Goal: Task Accomplishment & Management: Use online tool/utility

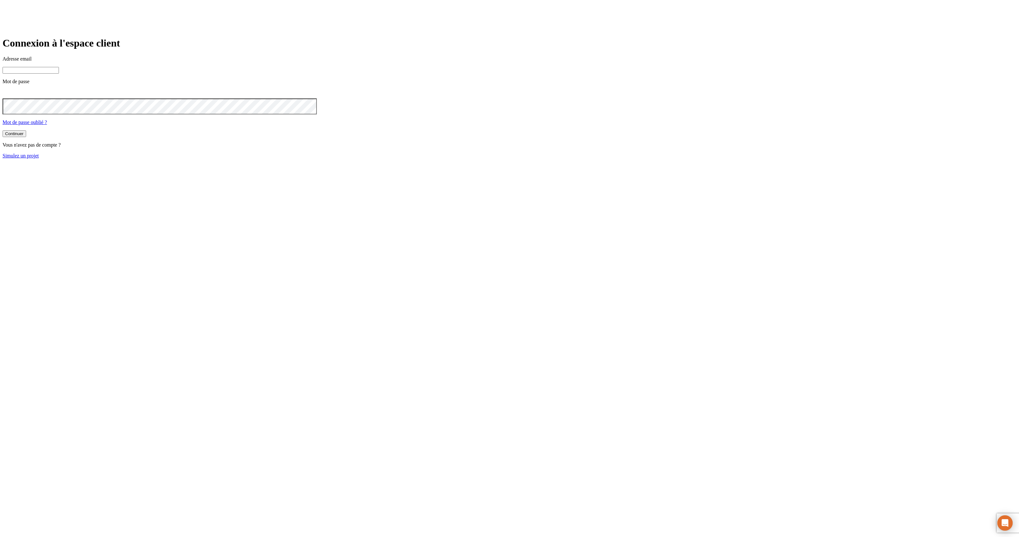
click at [59, 74] on input at bounding box center [31, 70] width 56 height 7
type input "j"
paste input "james.bond+@nalo.fr"
type input "james.bond+349@nalo.fr"
click at [3, 131] on button "Continuer" at bounding box center [15, 134] width 24 height 7
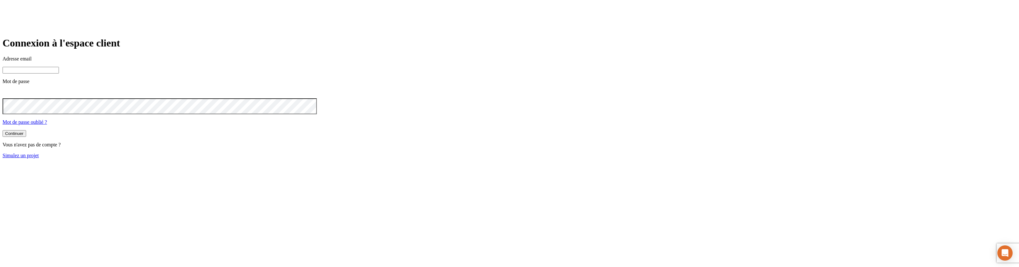
click at [39, 158] on link "Simulez un projet" at bounding box center [21, 155] width 36 height 5
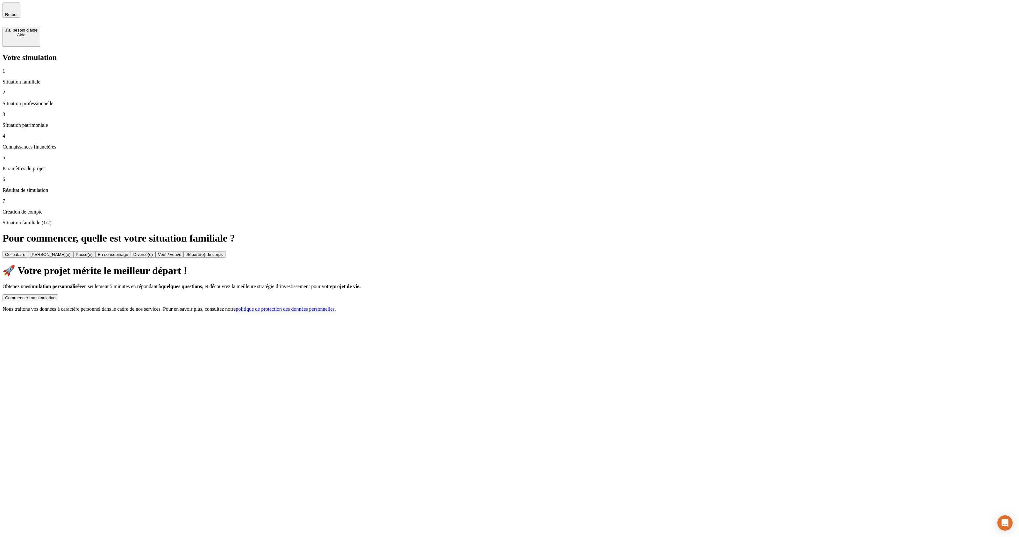
click at [58, 267] on button "Commencer ma simulation" at bounding box center [31, 297] width 56 height 7
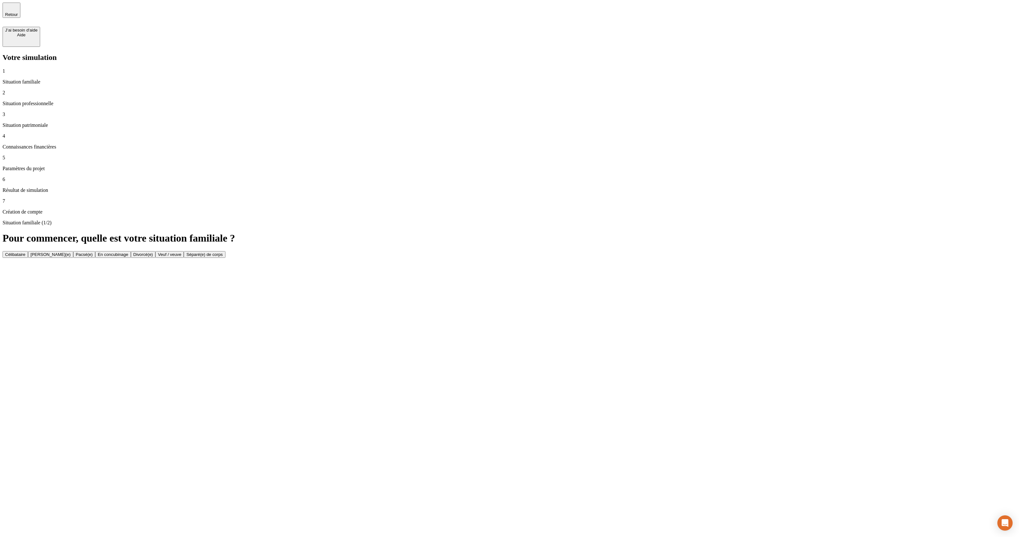
click at [28, 251] on button "Célibataire" at bounding box center [15, 254] width 25 height 7
click at [32, 252] on div "2" at bounding box center [31, 254] width 2 height 5
click at [122, 252] on button "Retraité(e)" at bounding box center [109, 255] width 25 height 7
click at [31, 252] on button "Actif / active" at bounding box center [17, 255] width 28 height 7
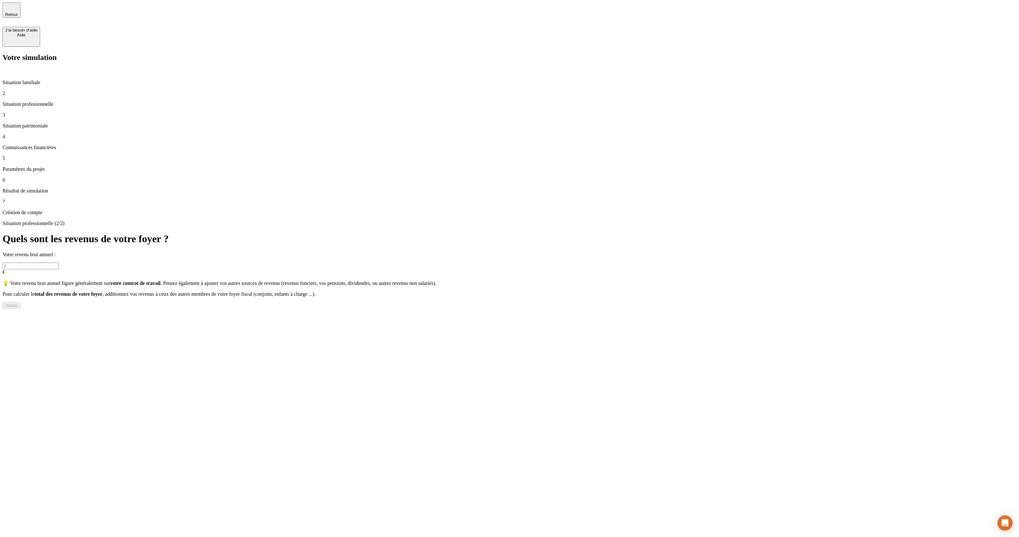
click at [59, 262] on input "text" at bounding box center [31, 265] width 56 height 7
type input "24 244"
click at [18, 267] on div "Valider" at bounding box center [11, 305] width 13 height 5
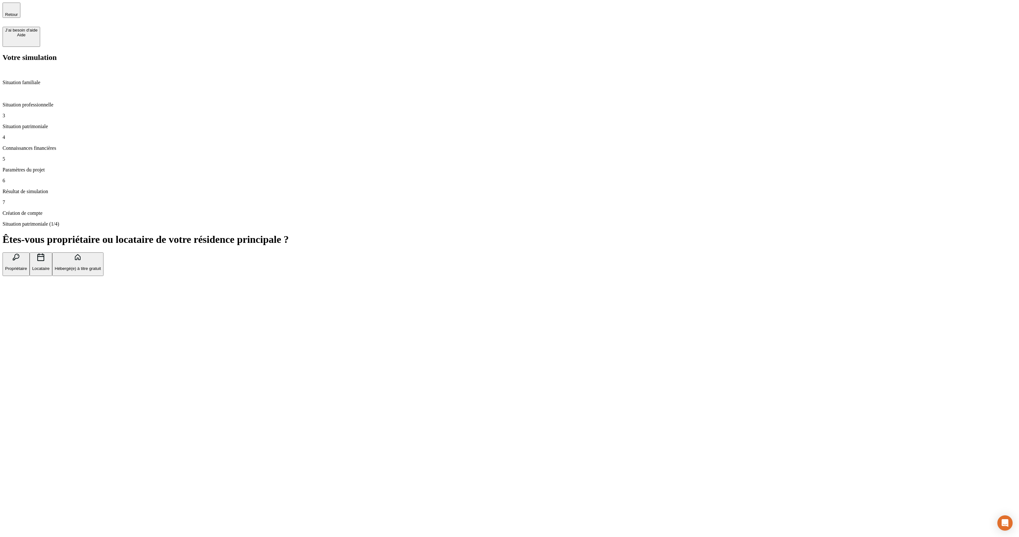
click at [30, 252] on button "Propriétaire" at bounding box center [16, 264] width 27 height 24
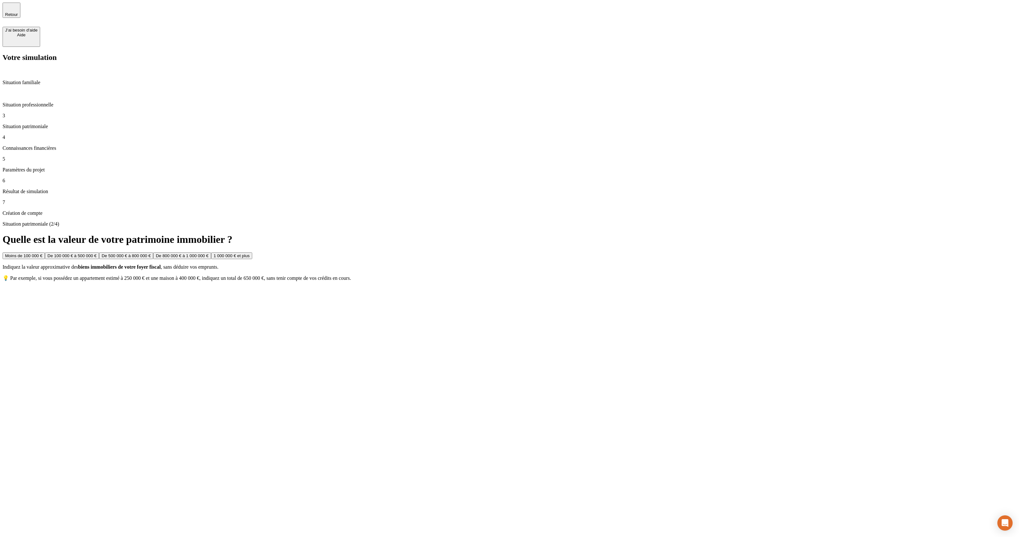
click at [153, 252] on button "De 500 000 € à 800 000 €" at bounding box center [126, 255] width 54 height 7
click at [95, 252] on button "De 50 000 € à 100 000 €" at bounding box center [69, 255] width 52 height 7
click at [14, 252] on button "Oui" at bounding box center [9, 255] width 12 height 7
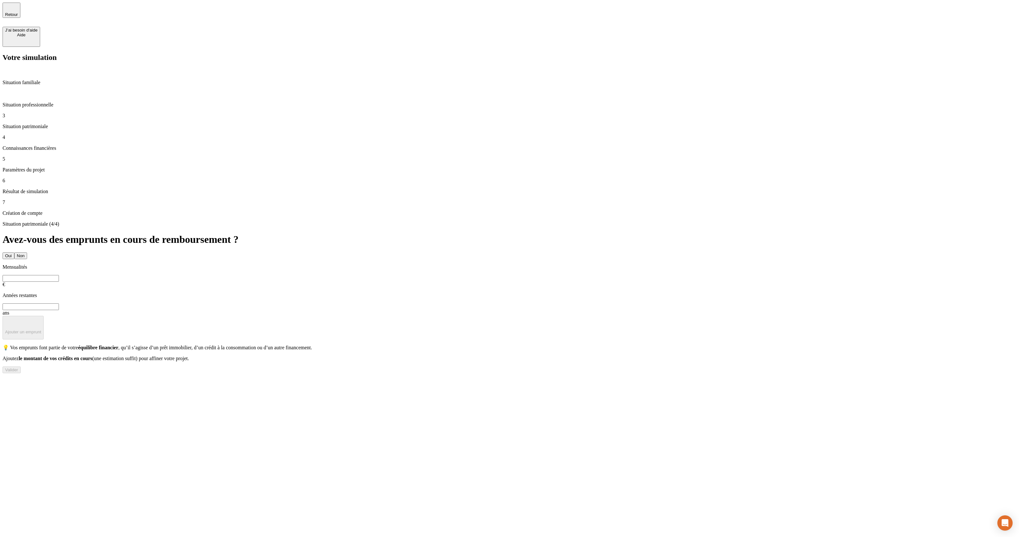
click at [27, 252] on button "Non" at bounding box center [20, 255] width 13 height 7
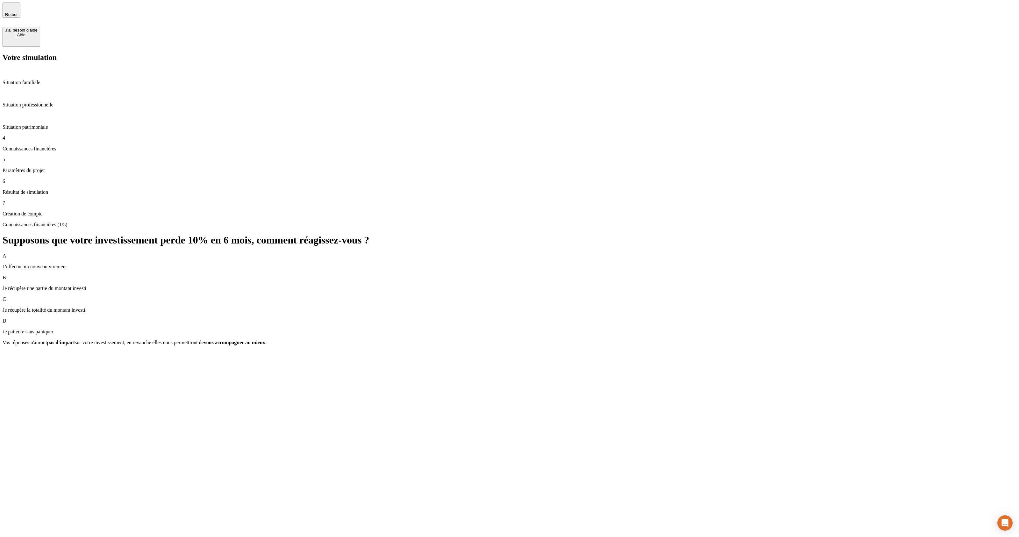
click at [620, 267] on div "B Je récupère une partie du montant investi" at bounding box center [510, 283] width 1014 height 17
click at [18, 267] on div "Valider" at bounding box center [11, 353] width 13 height 5
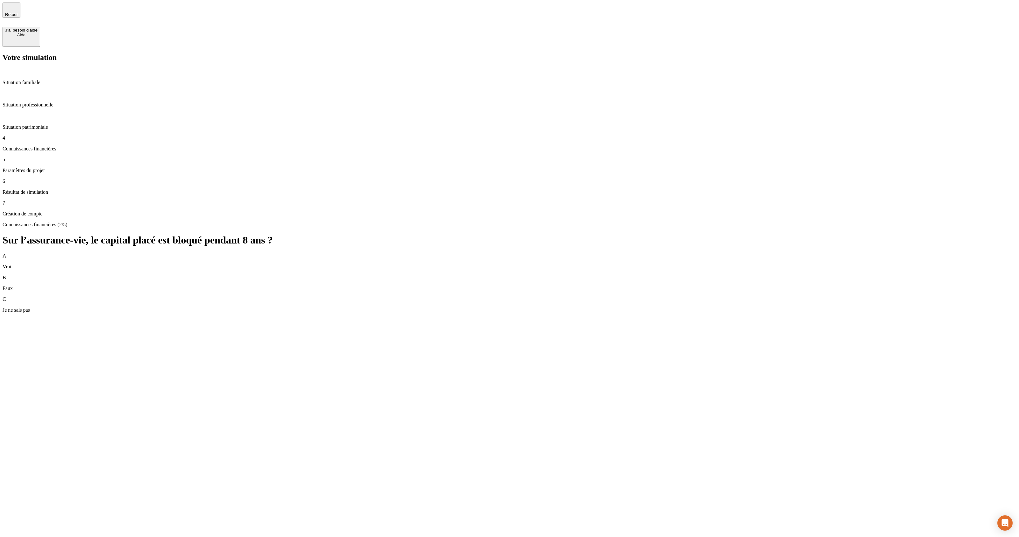
click at [833, 267] on div "B Faux" at bounding box center [510, 283] width 1014 height 17
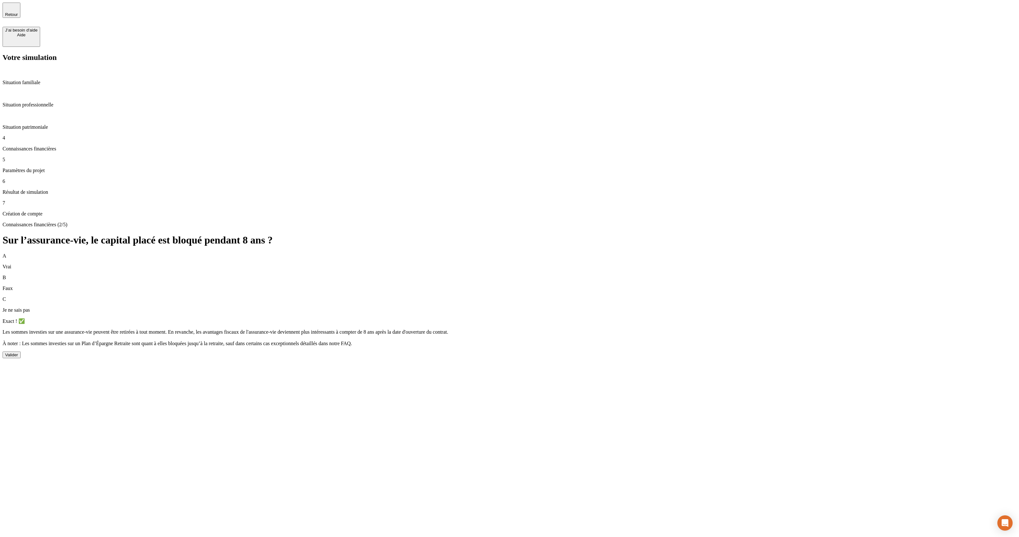
click at [21, 267] on button "Valider" at bounding box center [12, 354] width 18 height 7
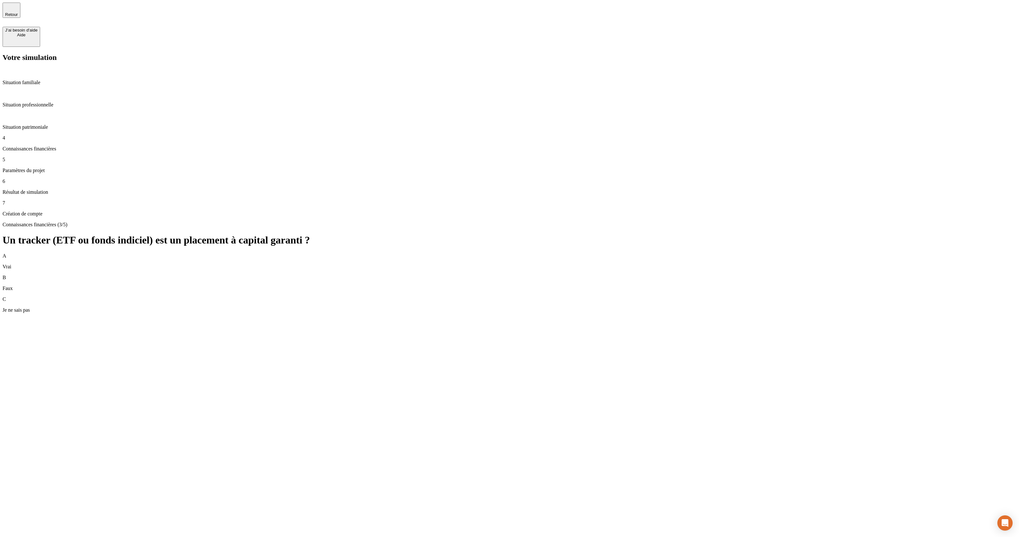
click at [834, 267] on div "B Faux" at bounding box center [510, 283] width 1014 height 17
click at [18, 267] on div "Valider" at bounding box center [11, 343] width 13 height 5
click at [851, 253] on div "A Vrai" at bounding box center [510, 261] width 1014 height 17
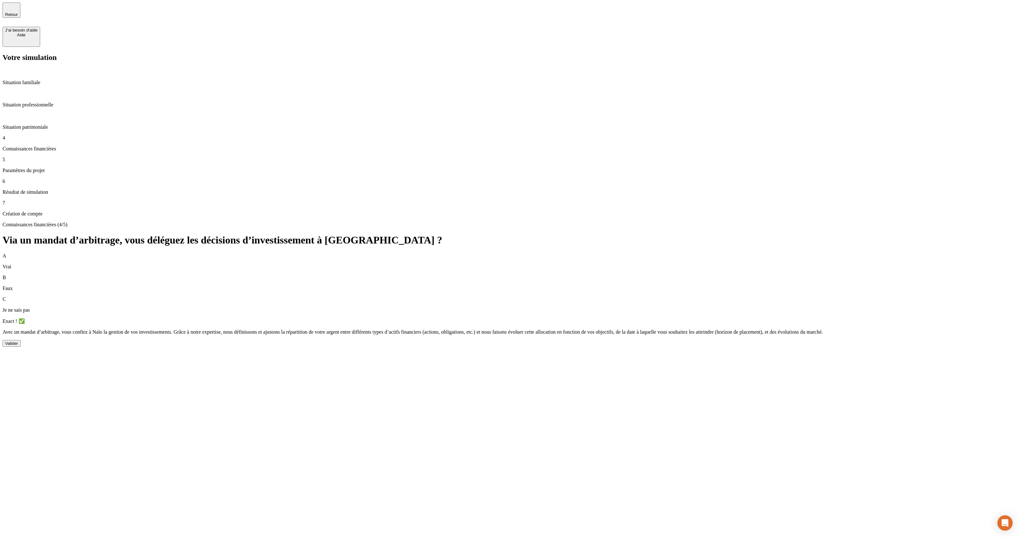
click at [18, 267] on div "Valider" at bounding box center [11, 343] width 13 height 5
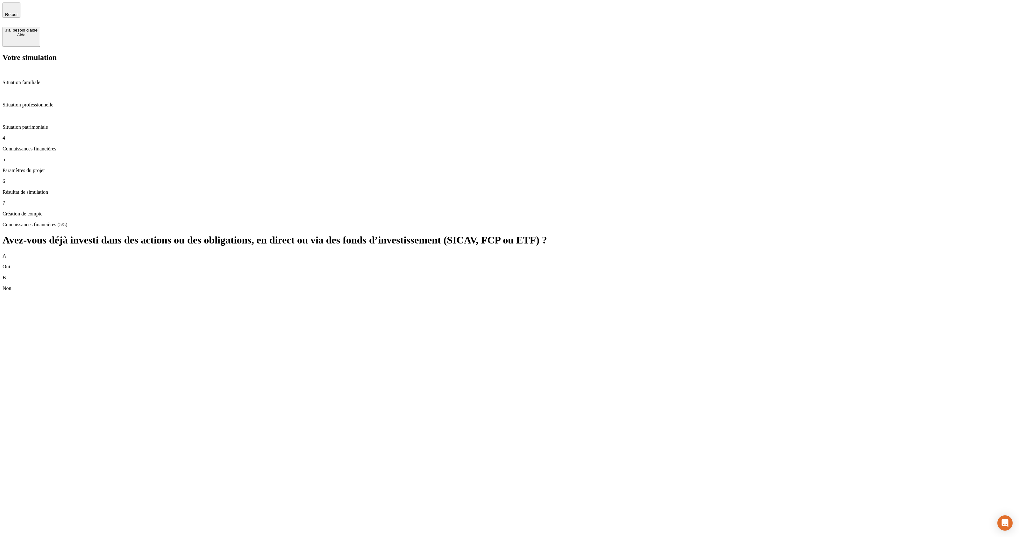
click at [825, 267] on div "B Non" at bounding box center [510, 283] width 1014 height 17
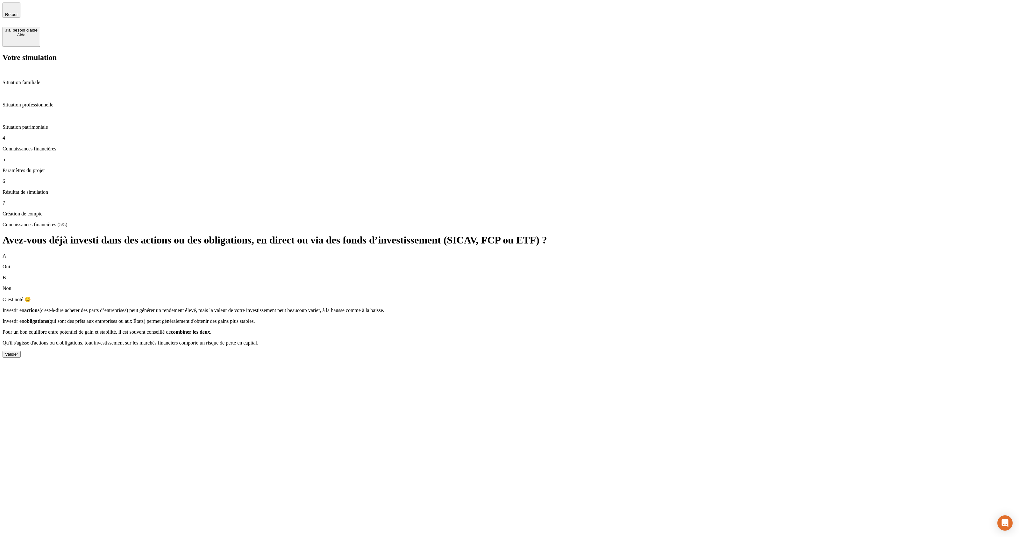
click at [18, 267] on div "Valider" at bounding box center [11, 354] width 13 height 5
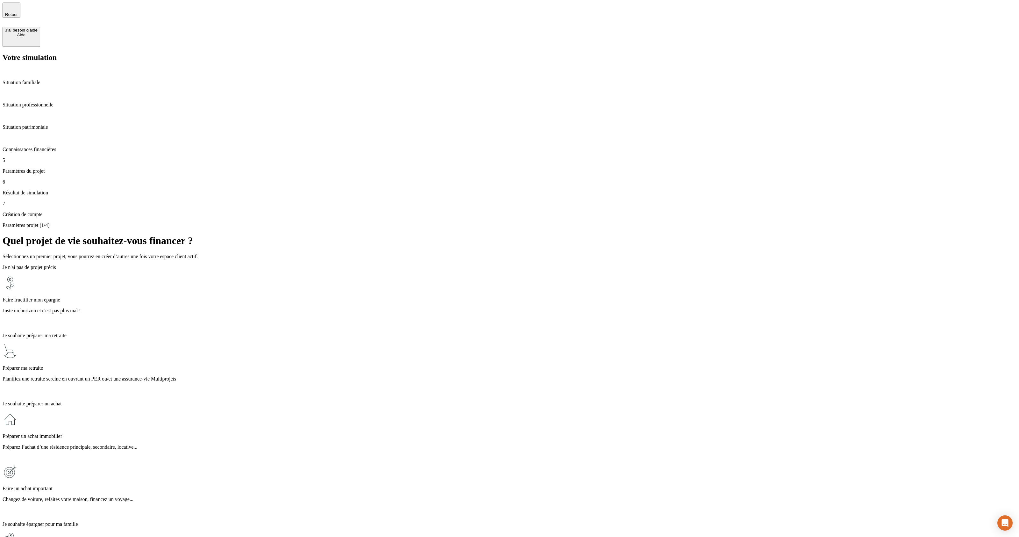
click at [468, 267] on div "Faire fructifier mon épargne Juste un horizon et c'est pas plus mal !" at bounding box center [510, 301] width 1014 height 52
click at [437, 267] on p "Préparez l’achat d’une résidence principale, secondaire, locative..." at bounding box center [510, 447] width 1014 height 6
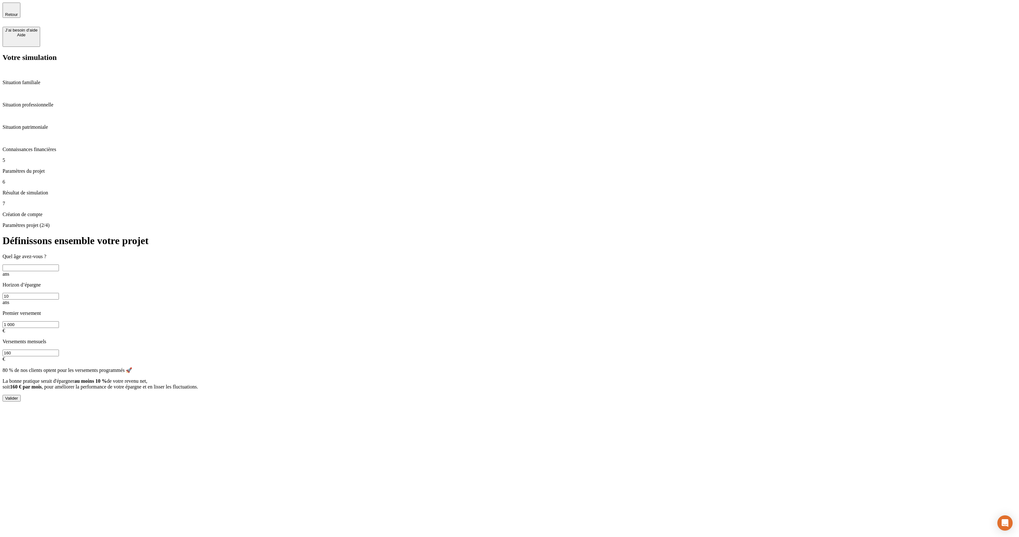
click at [59, 264] on input "text" at bounding box center [31, 267] width 56 height 7
type input "32"
drag, startPoint x: 658, startPoint y: 92, endPoint x: 643, endPoint y: 90, distance: 15.1
click at [59, 267] on input "10" at bounding box center [31, 296] width 56 height 7
type input "12"
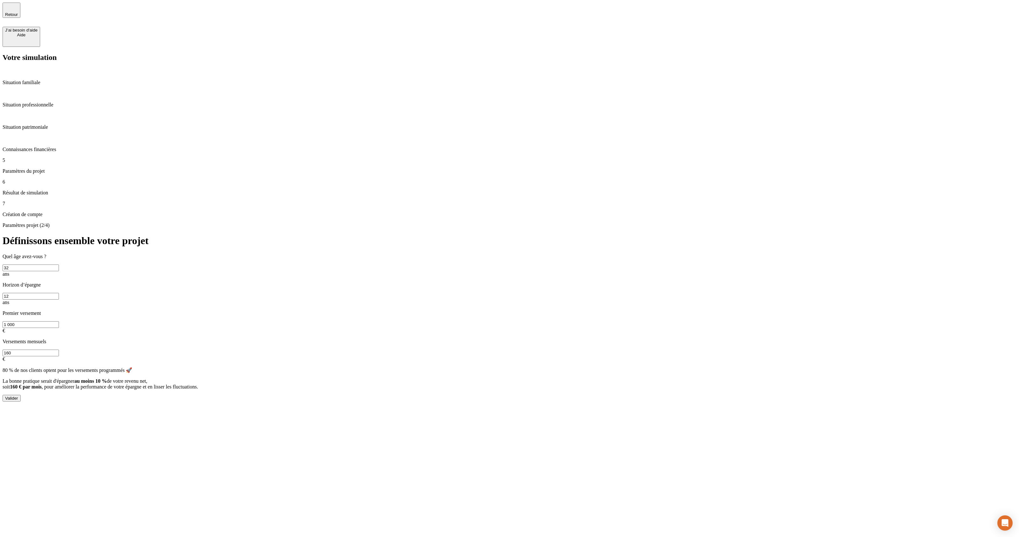
click at [601, 267] on p "80 % de nos clients optent pour les versements programmés 🚀" at bounding box center [510, 370] width 1014 height 6
click at [75, 146] on p "Connaissances financières" at bounding box center [510, 149] width 1014 height 6
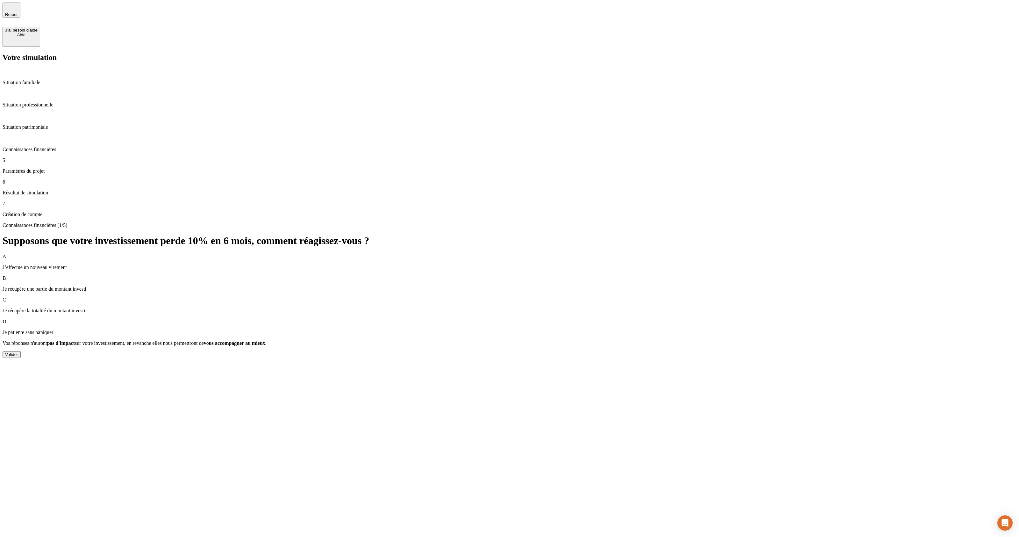
click at [61, 168] on p "Paramètres du projet" at bounding box center [510, 171] width 1014 height 6
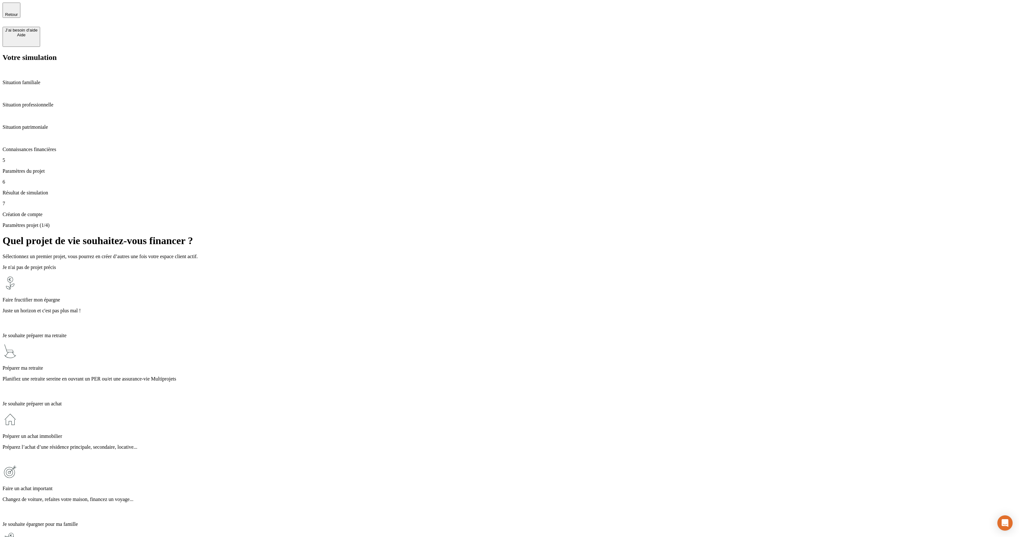
click at [340, 267] on p "Préparer un achat immobilier" at bounding box center [510, 436] width 1014 height 6
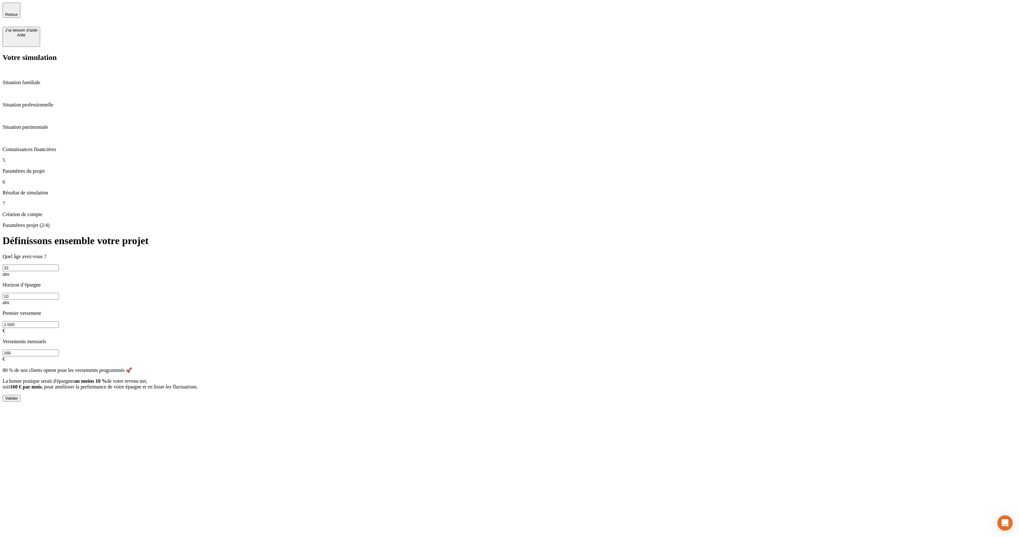
click at [198, 267] on span ", pour améliorer la performance de votre épargne et en lisser les fluctuations." at bounding box center [120, 386] width 156 height 5
click at [75, 267] on span "La bonne pratique serait d'épargner" at bounding box center [39, 380] width 72 height 5
click at [353, 267] on div "Valider" at bounding box center [510, 398] width 1014 height 7
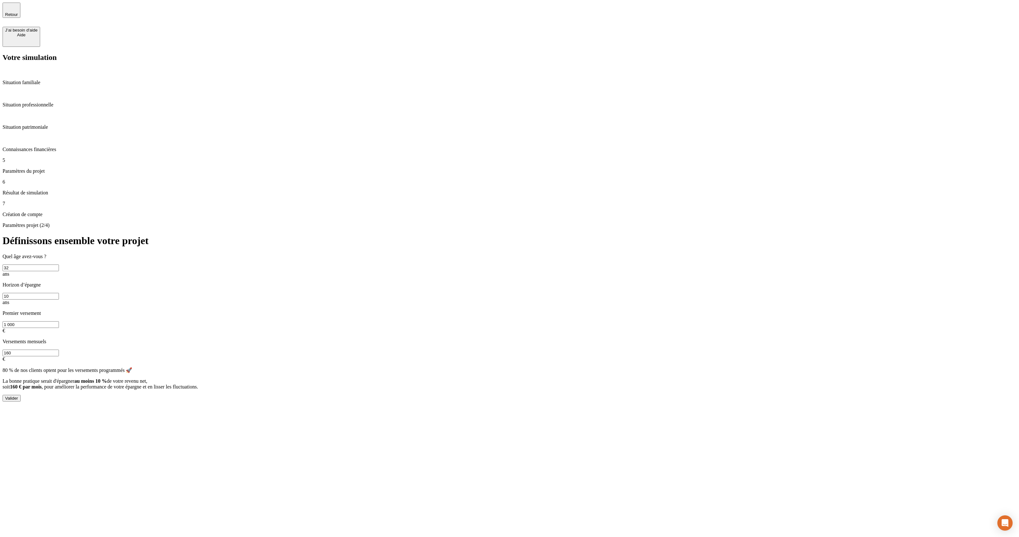
click at [18, 267] on div "Valider" at bounding box center [11, 398] width 13 height 5
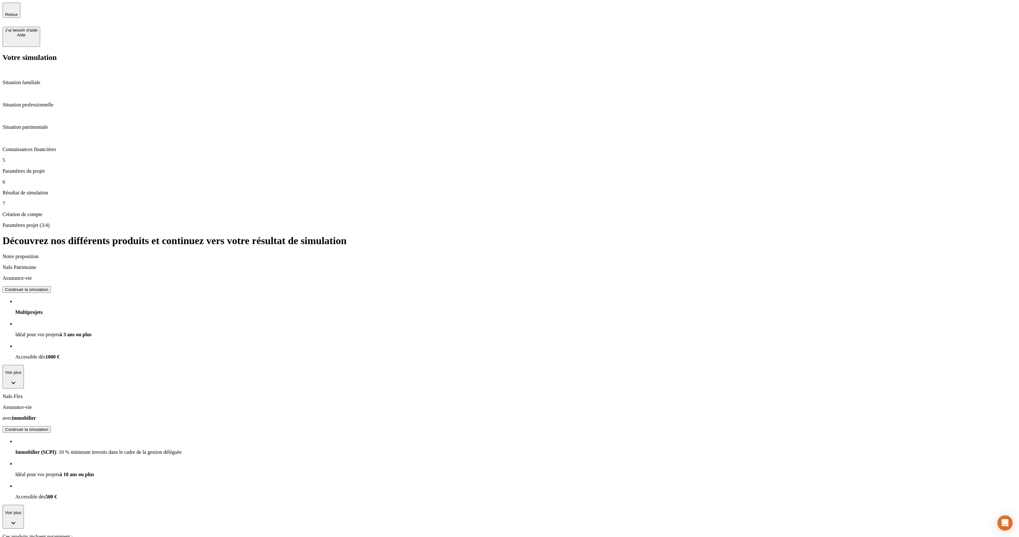
click at [51, 267] on button "Continuer la simulation" at bounding box center [27, 289] width 48 height 7
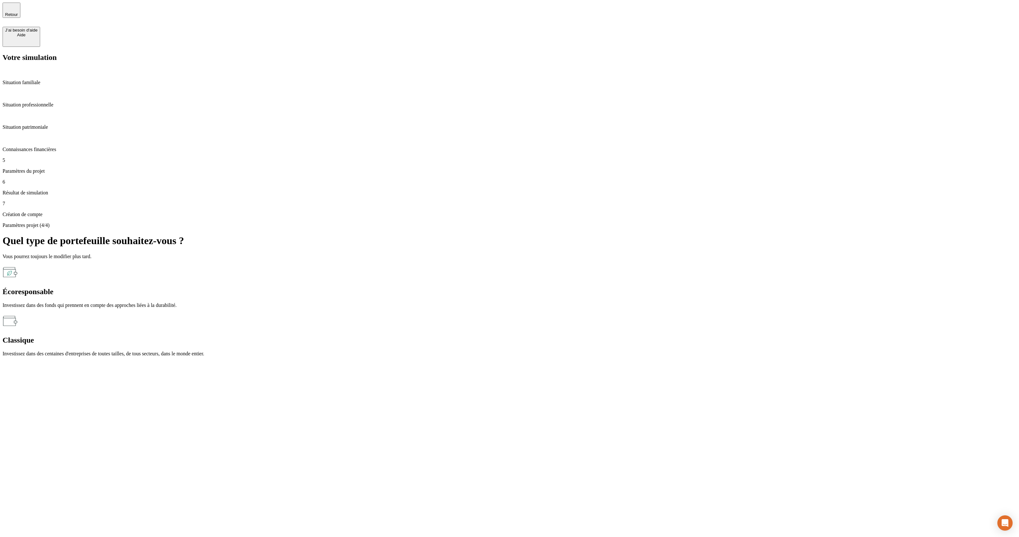
click at [553, 264] on div "Écoresponsable Investissez dans des fonds qui prennent en compte des approches …" at bounding box center [510, 286] width 1014 height 44
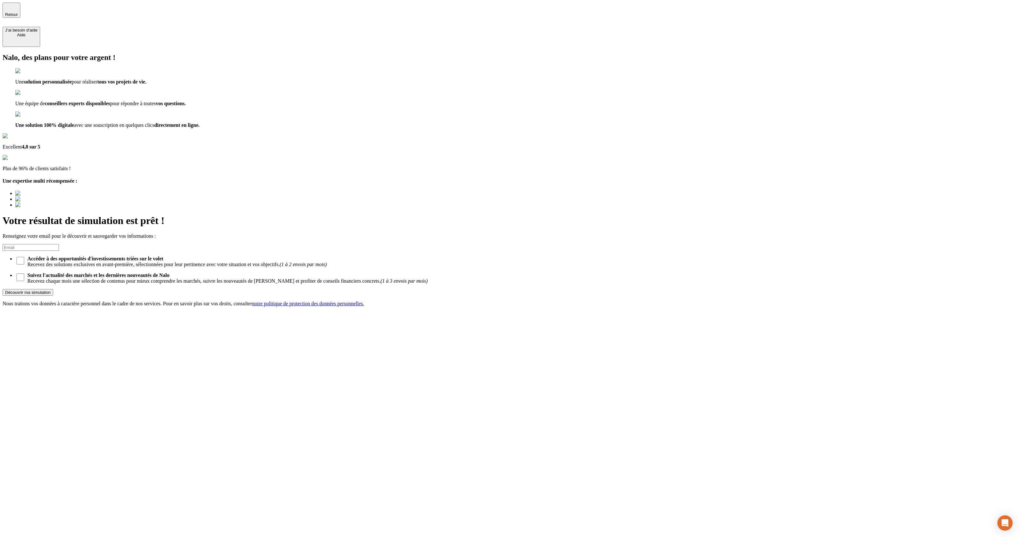
click at [59, 244] on input at bounding box center [31, 247] width 56 height 7
type input "[EMAIL_ADDRESS][DOMAIN_NAME]"
click at [3, 267] on button "Découvrir ma simulation" at bounding box center [28, 292] width 51 height 7
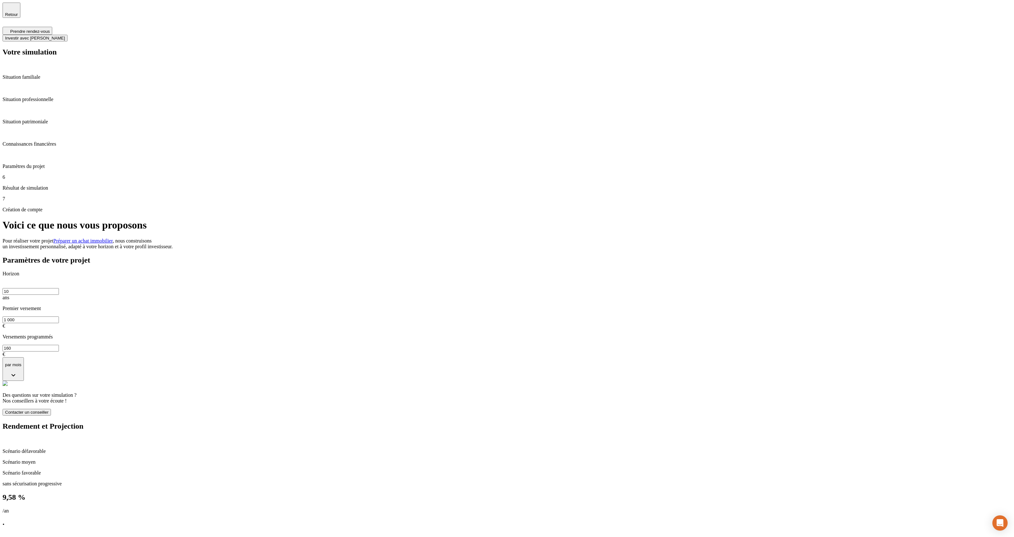
click at [544, 256] on div "Paramètres de votre projet Horizon 10 ans Premier versement 1 000 € Versements …" at bounding box center [507, 336] width 1009 height 160
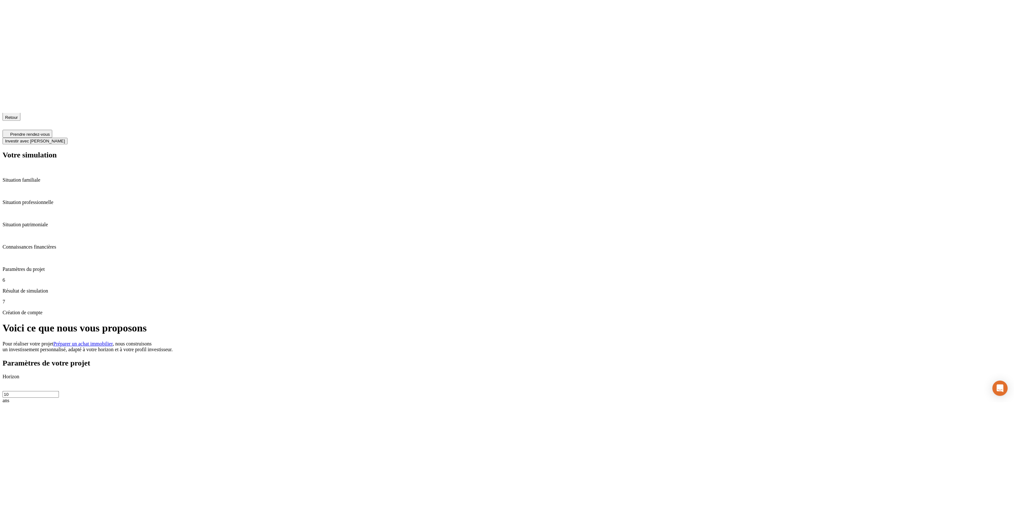
scroll to position [10, 0]
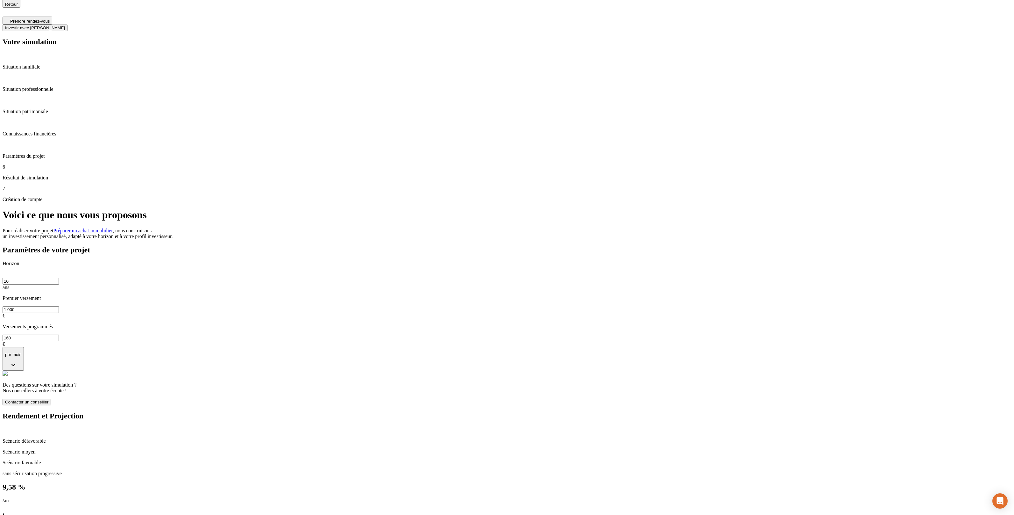
click at [302, 261] on div "Horizon" at bounding box center [507, 269] width 1009 height 17
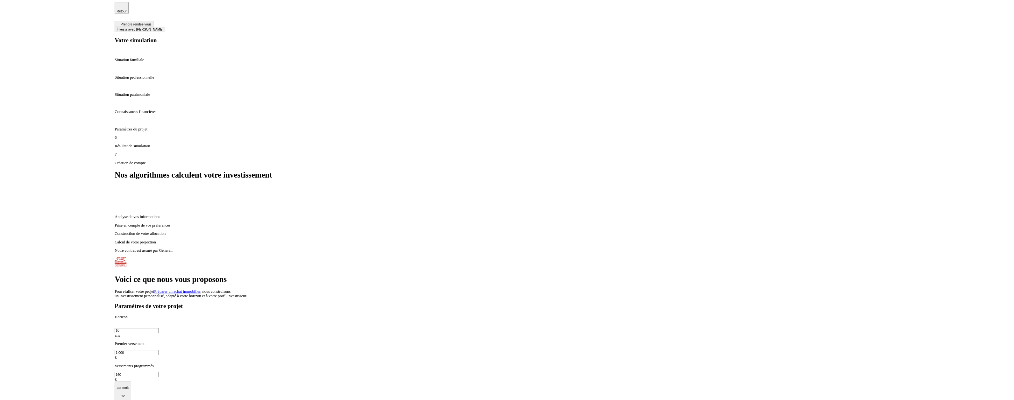
scroll to position [10, 0]
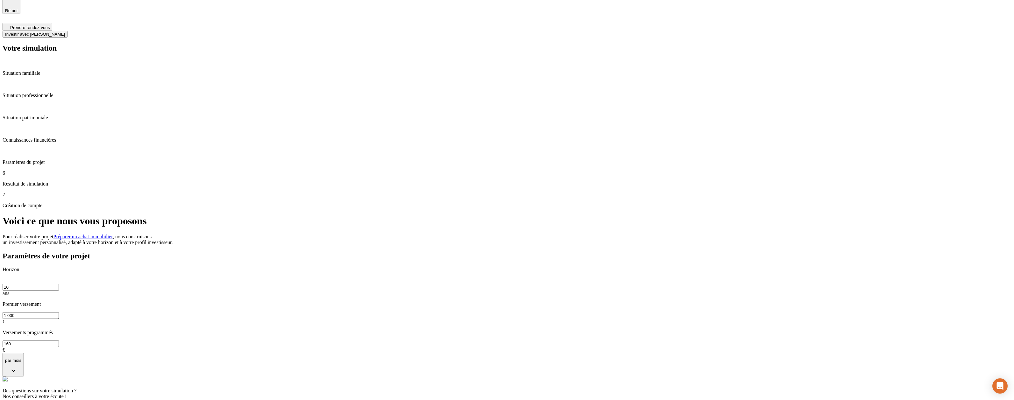
scroll to position [0, 0]
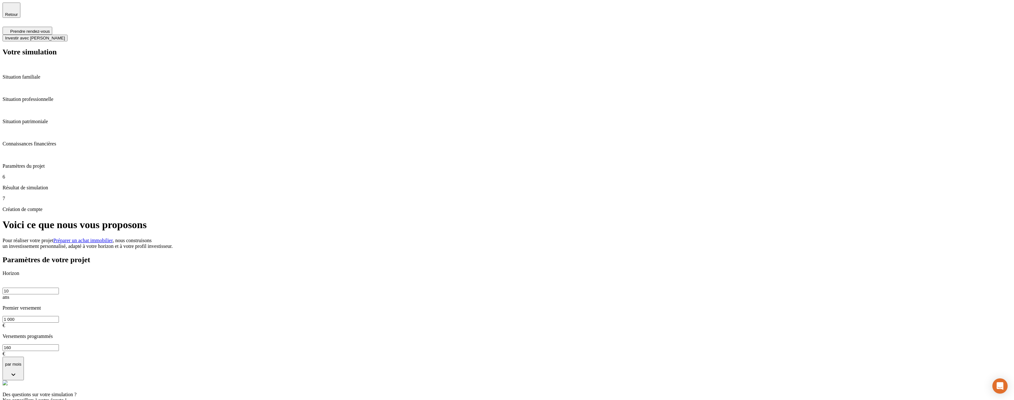
click at [64, 163] on p "Paramètres du projet" at bounding box center [507, 166] width 1009 height 6
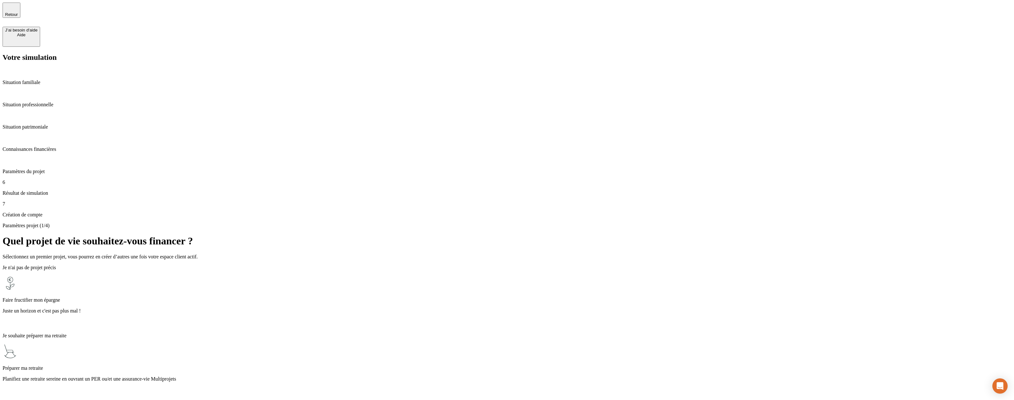
click at [61, 190] on p "Résultat de simulation" at bounding box center [507, 193] width 1009 height 6
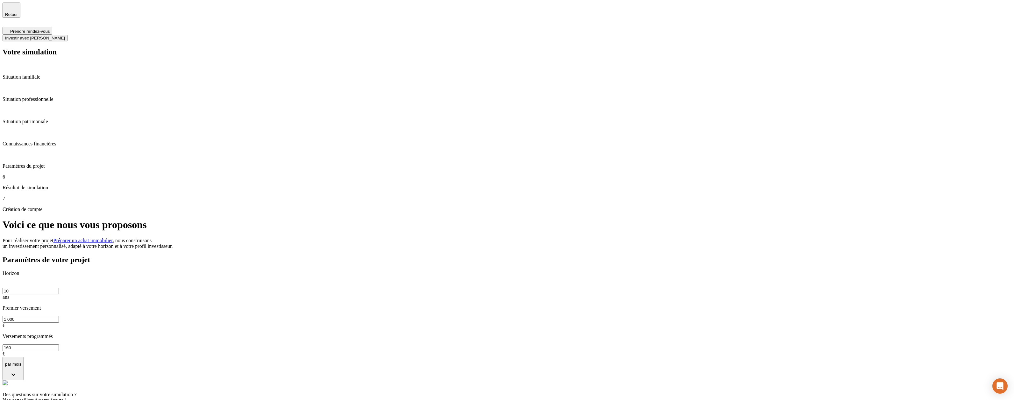
click at [60, 163] on p "Paramètres du projet" at bounding box center [507, 166] width 1009 height 6
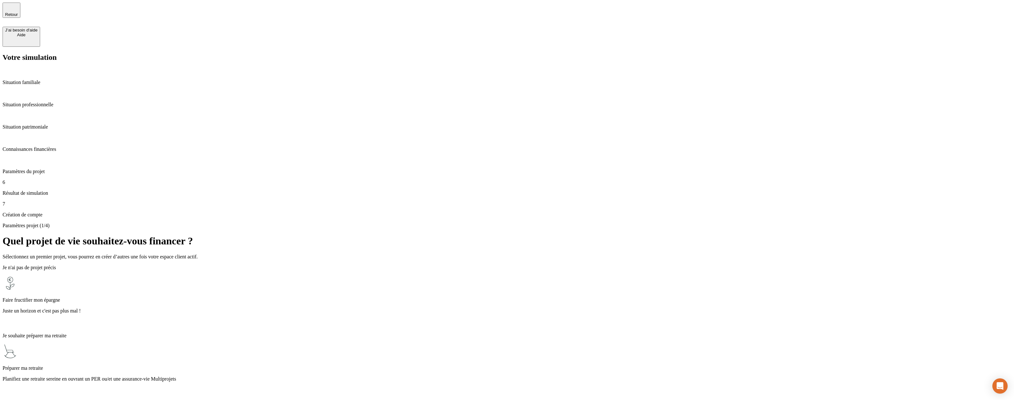
click at [60, 190] on p "Résultat de simulation" at bounding box center [507, 193] width 1009 height 6
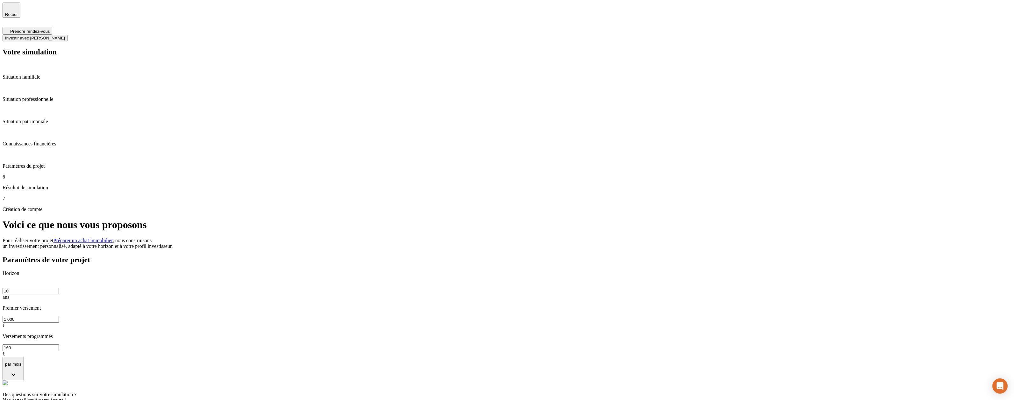
click at [71, 96] on p "Situation professionnelle" at bounding box center [507, 99] width 1009 height 6
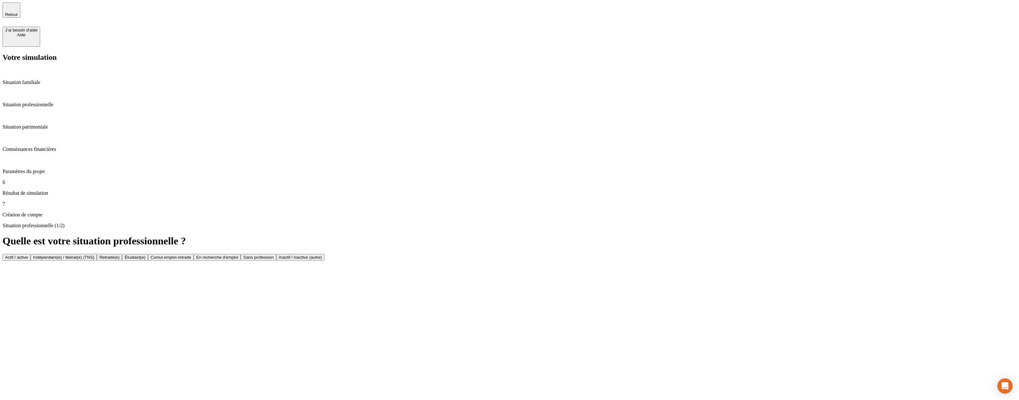
click at [66, 124] on p "Situation patrimoniale" at bounding box center [510, 127] width 1014 height 6
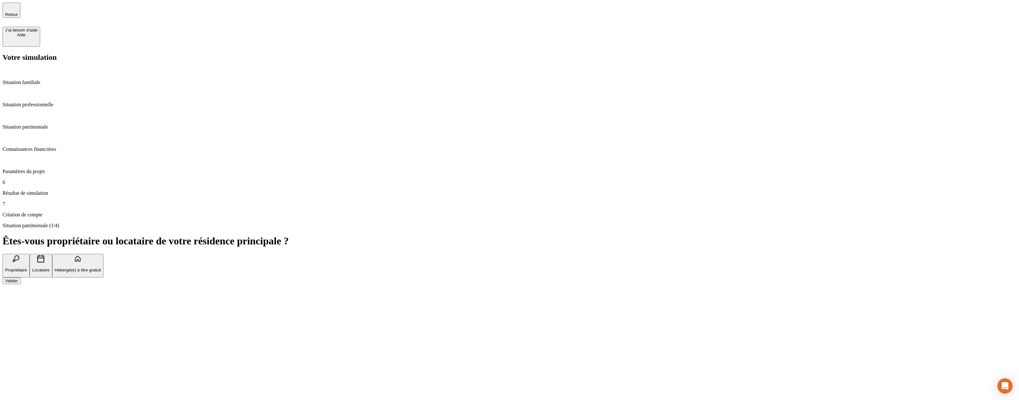
click at [67, 115] on div "Situation patrimoniale" at bounding box center [510, 121] width 1014 height 17
click at [66, 146] on p "Connaissances financières" at bounding box center [510, 149] width 1014 height 6
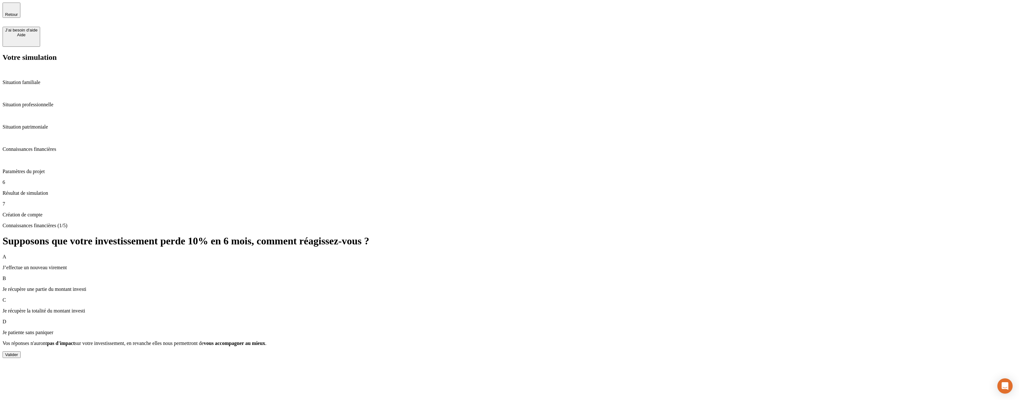
click at [58, 169] on p "Paramètres du projet" at bounding box center [510, 172] width 1014 height 6
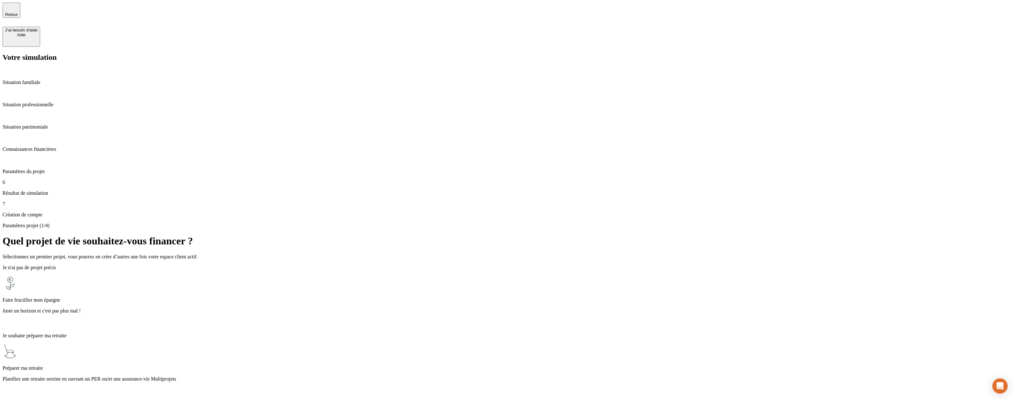
click at [65, 190] on p "Résultat de simulation" at bounding box center [507, 193] width 1009 height 6
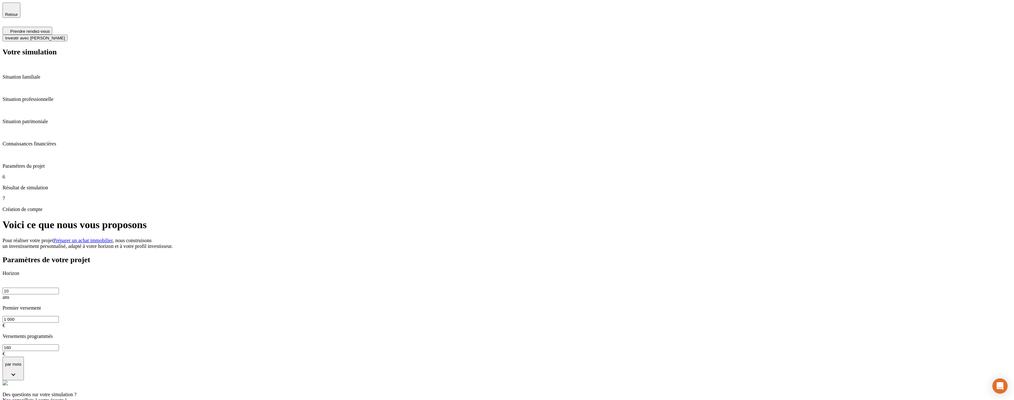
click at [44, 163] on p "Paramètres du projet" at bounding box center [507, 166] width 1009 height 6
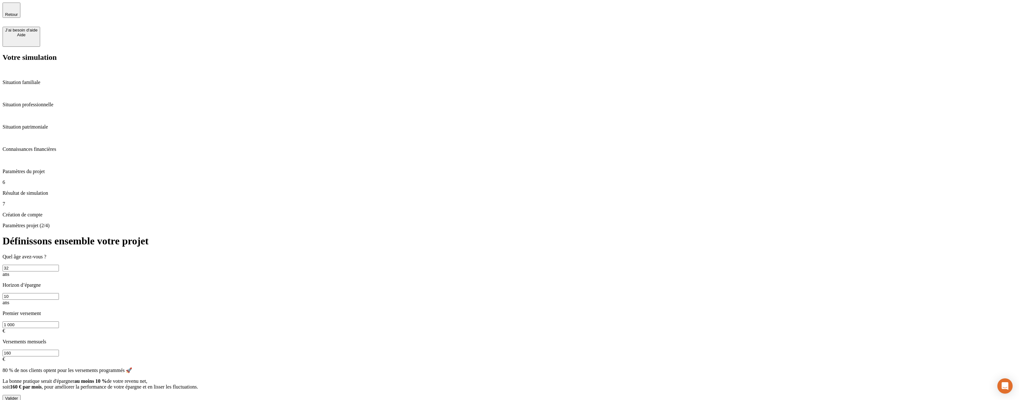
click at [363, 395] on div "Valider" at bounding box center [510, 398] width 1014 height 7
click at [21, 395] on button "Valider" at bounding box center [12, 398] width 18 height 7
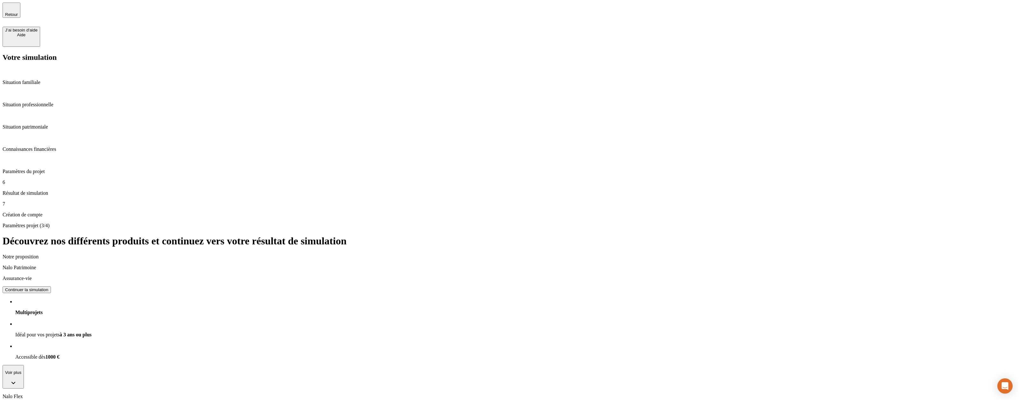
click at [48, 288] on div "Continuer la simulation" at bounding box center [26, 290] width 43 height 5
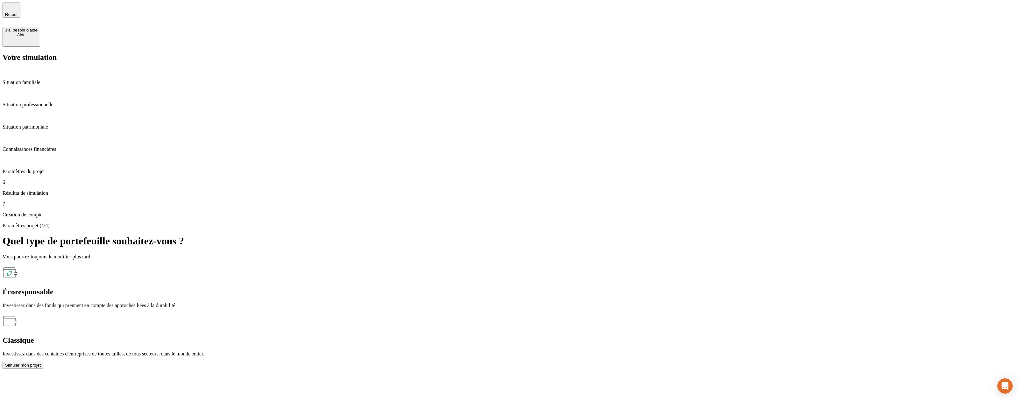
click at [41, 363] on div "Simuler mon projet" at bounding box center [23, 365] width 36 height 5
click at [677, 314] on div "Classique Investissez dans des centaines d'entreprises de toutes tailles, de to…" at bounding box center [510, 336] width 1014 height 44
click at [43, 362] on button "Simuler mon projet" at bounding box center [23, 365] width 41 height 7
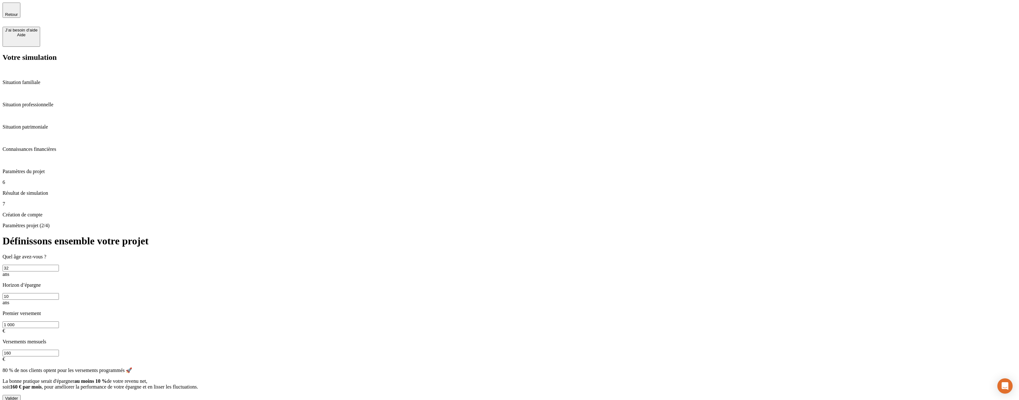
click at [18, 396] on div "Valider" at bounding box center [11, 398] width 13 height 5
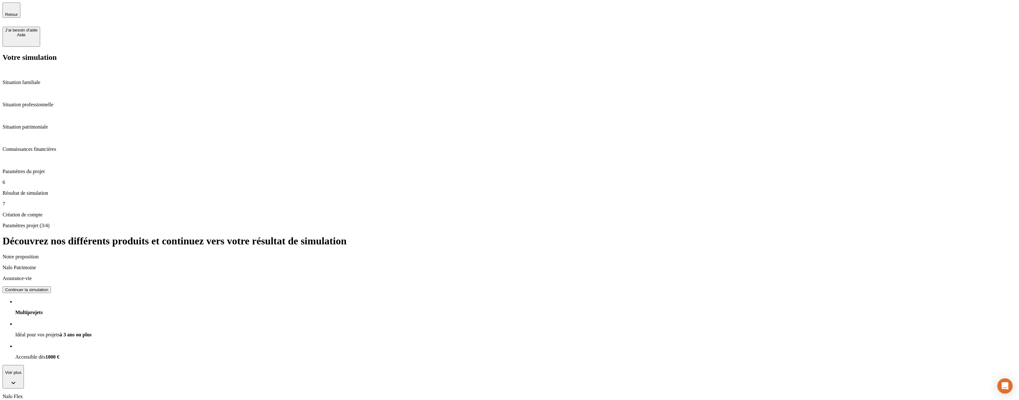
click at [51, 287] on button "Continuer la simulation" at bounding box center [27, 290] width 48 height 7
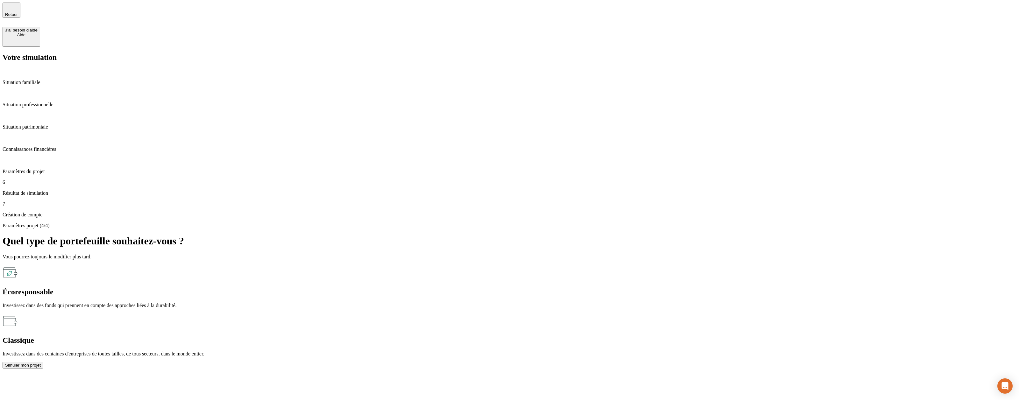
click at [43, 362] on button "Simuler mon projet" at bounding box center [23, 365] width 41 height 7
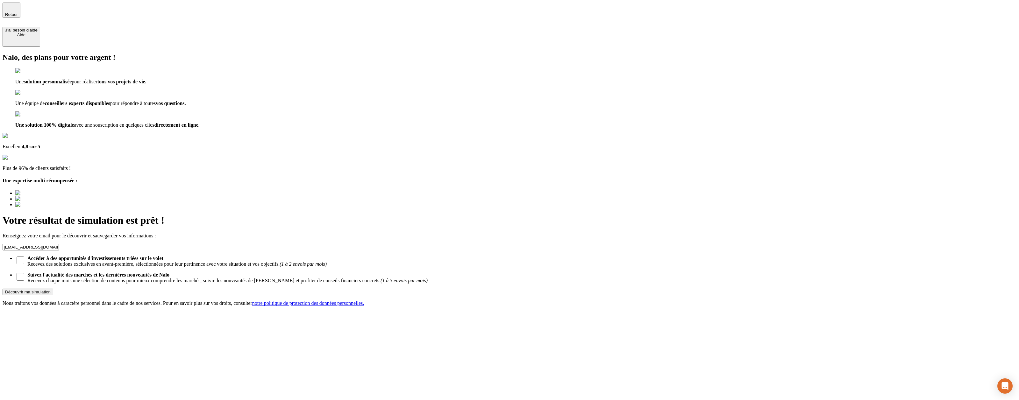
click at [51, 290] on div "Découvrir ma simulation" at bounding box center [28, 292] width 46 height 5
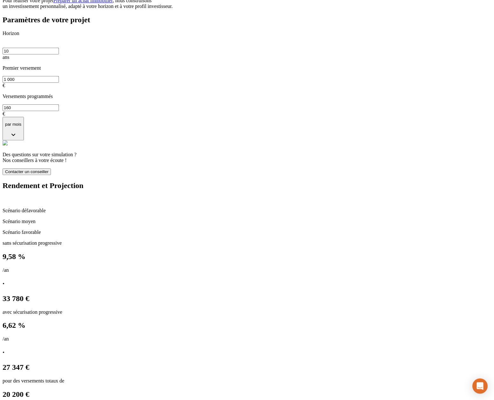
scroll to position [239, 0]
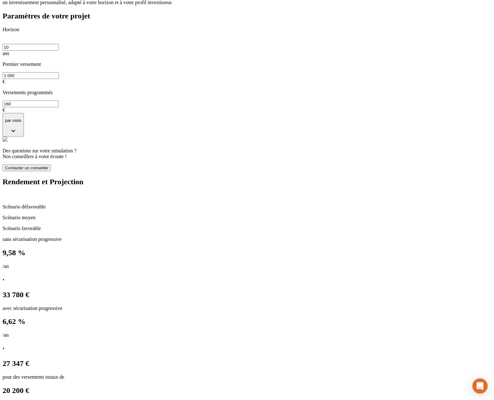
scroll to position [265, 0]
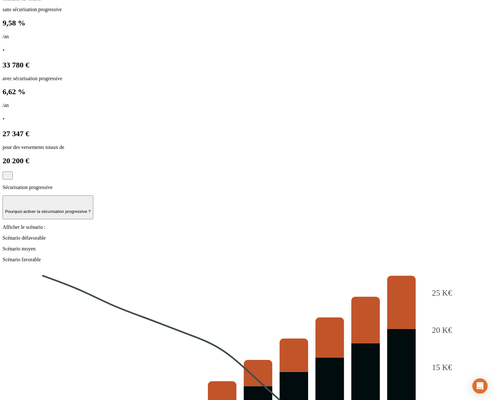
scroll to position [418, 0]
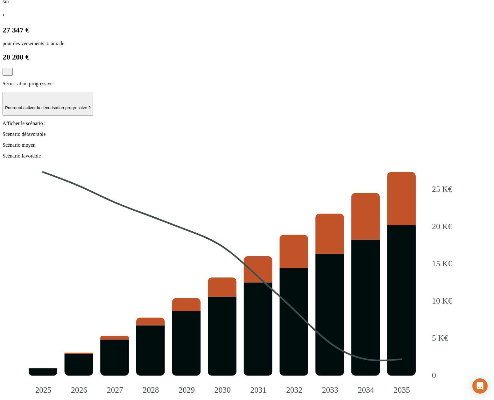
scroll to position [571, 0]
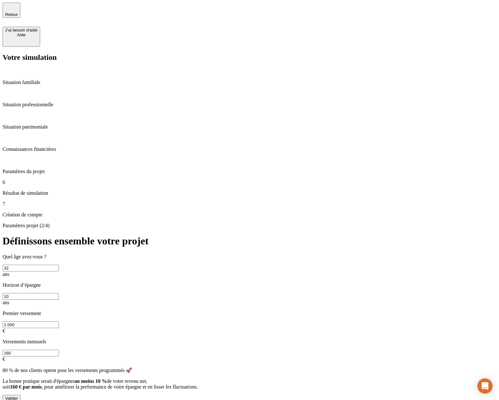
click at [25, 190] on p "Résultat de simulation" at bounding box center [250, 193] width 494 height 6
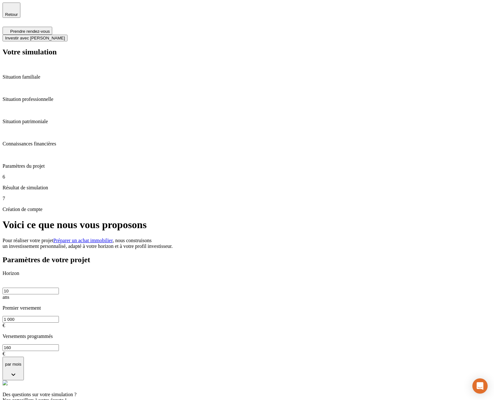
click at [65, 36] on span "Investir avec Nalo" at bounding box center [35, 38] width 60 height 5
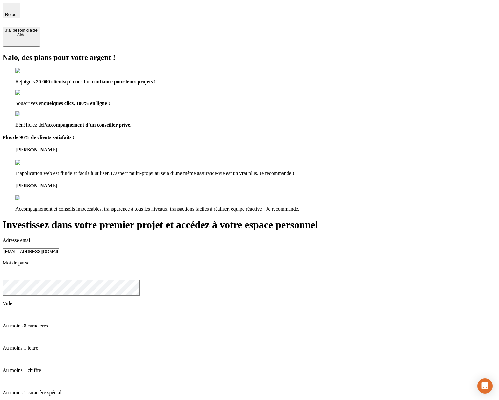
click at [234, 121] on div "Nalo, des plans pour votre argent ! Rejoignez 20 000 clients qui nous font conf…" at bounding box center [250, 132] width 494 height 159
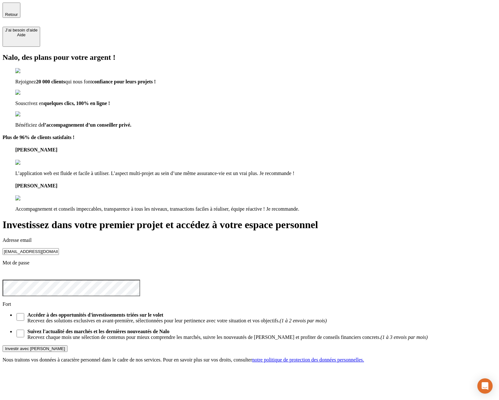
click at [3, 346] on button "Investir avec [PERSON_NAME]" at bounding box center [35, 349] width 65 height 7
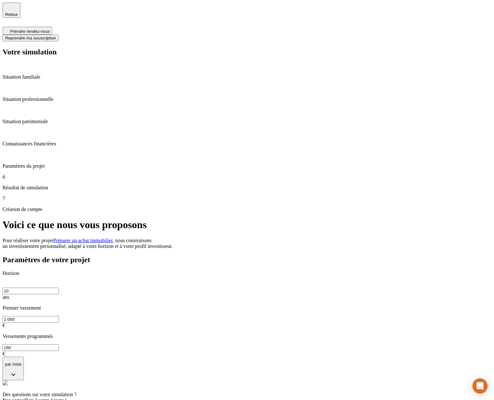
click at [346, 219] on h1 "Voici ce que nous vous proposons" at bounding box center [247, 225] width 489 height 12
click at [59, 35] on button "Reprendre ma souscription" at bounding box center [31, 38] width 56 height 7
click at [18, 12] on span "Retour" at bounding box center [11, 14] width 13 height 5
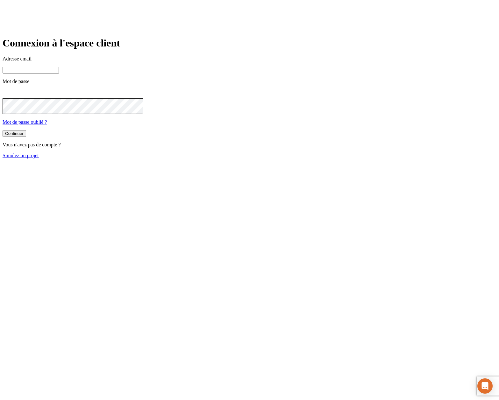
click at [59, 74] on input at bounding box center [31, 70] width 56 height 7
paste input "[EMAIL_ADDRESS][DOMAIN_NAME]"
type input "[EMAIL_ADDRESS][DOMAIN_NAME]"
click at [3, 131] on button "Continuer" at bounding box center [15, 134] width 24 height 7
click at [59, 74] on input at bounding box center [31, 70] width 56 height 7
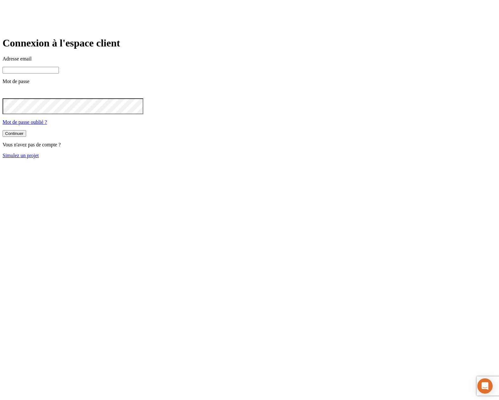
paste input "[EMAIL_ADDRESS][DOMAIN_NAME]"
type input "[EMAIL_ADDRESS][DOMAIN_NAME]"
click at [3, 131] on button "Continuer" at bounding box center [15, 134] width 24 height 7
